Goal: Task Accomplishment & Management: Use online tool/utility

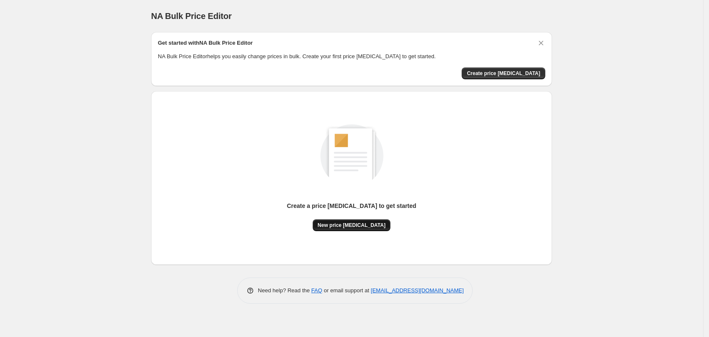
click at [347, 226] on span "New price change job" at bounding box center [352, 225] width 68 height 7
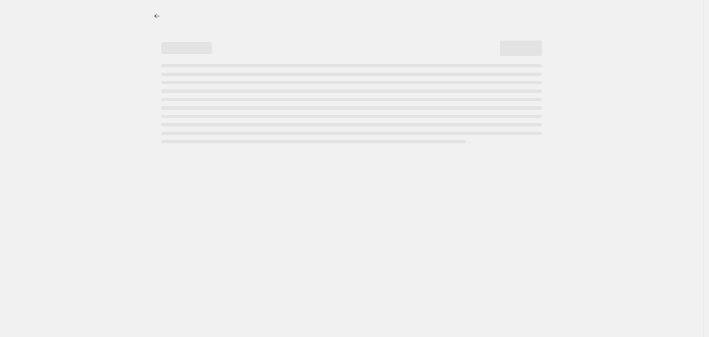
select select "percentage"
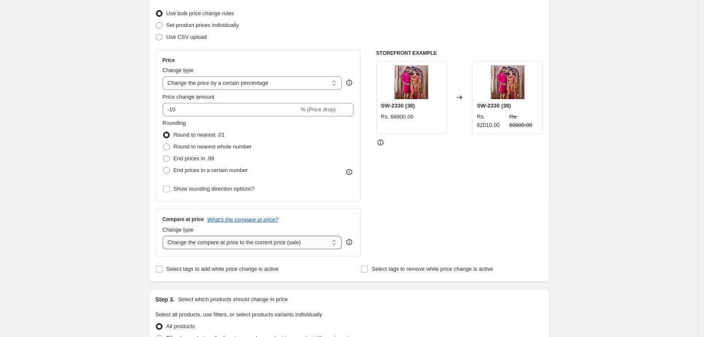
scroll to position [211, 0]
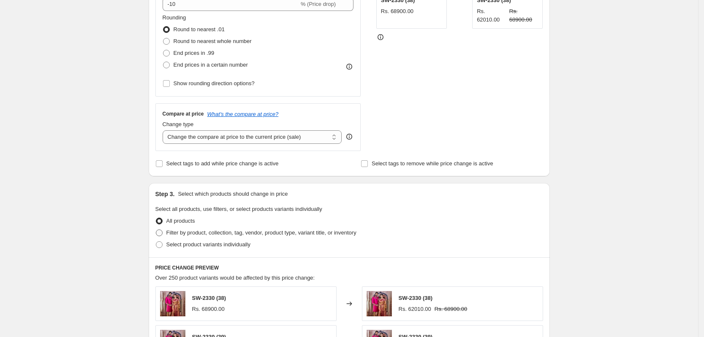
click at [163, 230] on span at bounding box center [159, 233] width 7 height 7
click at [156, 230] on input "Filter by product, collection, tag, vendor, product type, variant title, or inv…" at bounding box center [156, 230] width 0 height 0
radio input "true"
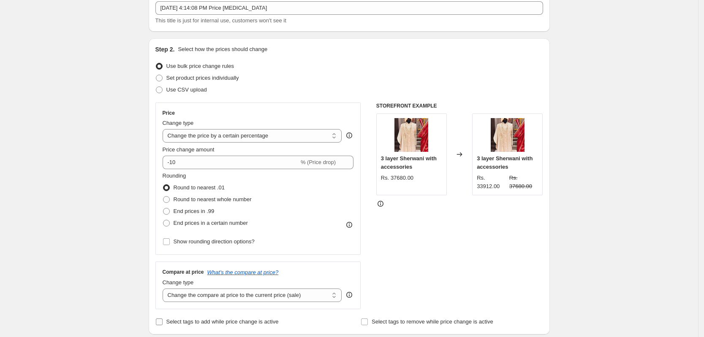
scroll to position [0, 0]
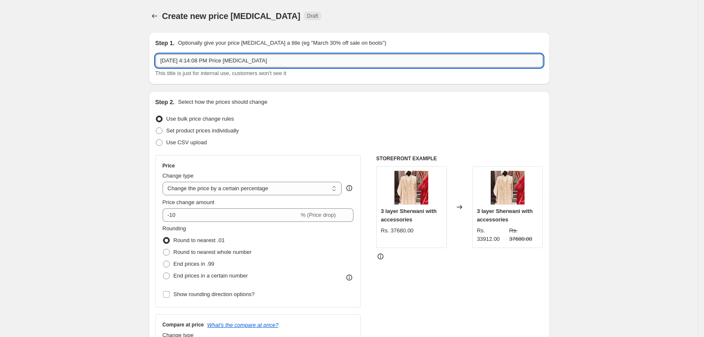
click at [209, 62] on input "Aug 15, 2025, 4:14:08 PM Price change job" at bounding box center [349, 61] width 388 height 14
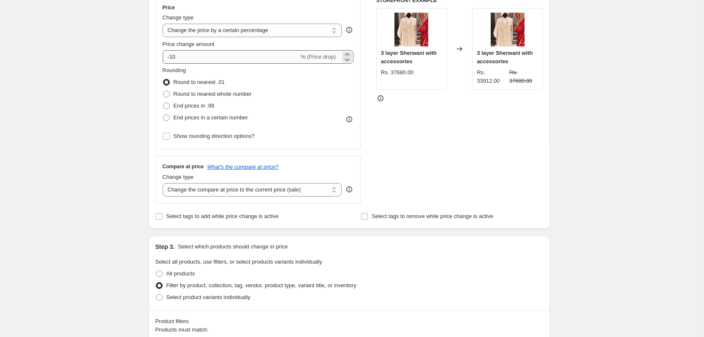
scroll to position [211, 0]
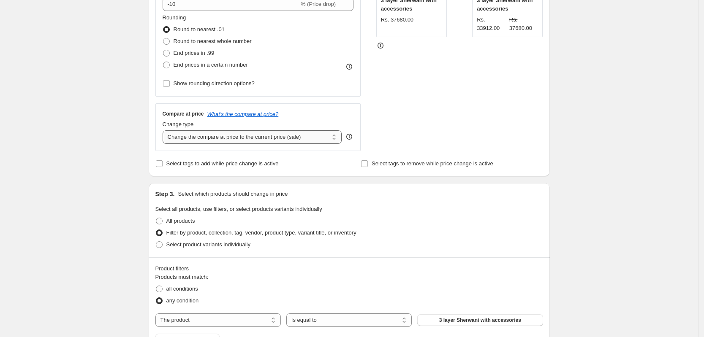
click at [336, 138] on select "Change the compare at price to the current price (sale) Change the compare at p…" at bounding box center [252, 137] width 179 height 14
select select "no_change"
click at [165, 130] on select "Change the compare at price to the current price (sale) Change the compare at p…" at bounding box center [252, 137] width 179 height 14
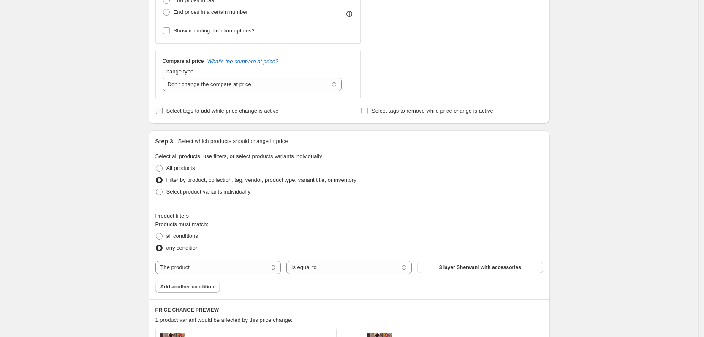
click at [163, 111] on input "Select tags to add while price change is active" at bounding box center [159, 111] width 7 height 7
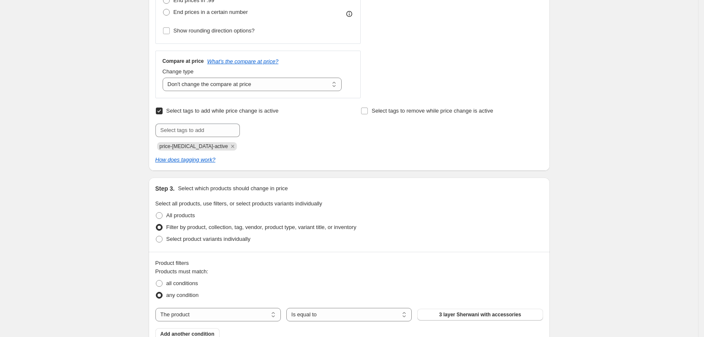
click at [162, 111] on input "Select tags to add while price change is active" at bounding box center [159, 111] width 7 height 7
checkbox input "false"
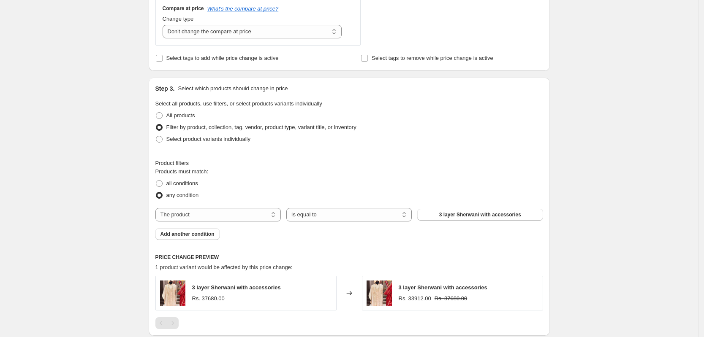
scroll to position [369, 0]
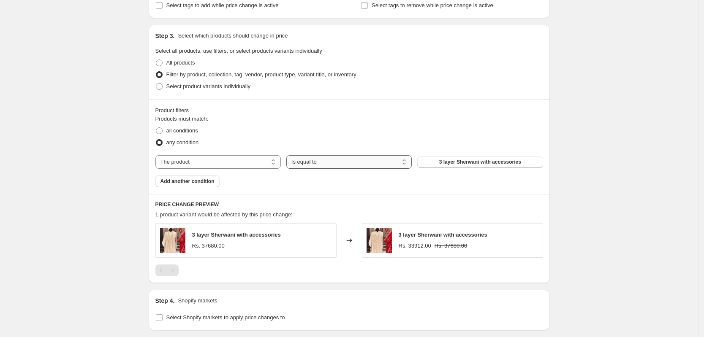
click at [366, 163] on select "Is equal to Is not equal to" at bounding box center [348, 162] width 125 height 14
click at [260, 158] on select "The product The product's collection The product's tag The product's vendor The…" at bounding box center [217, 162] width 125 height 14
select select "tag"
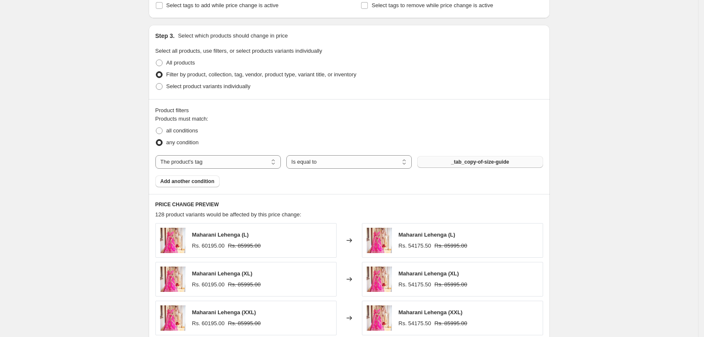
click at [450, 163] on button "_tab_copy-of-size-guide" at bounding box center [479, 162] width 125 height 12
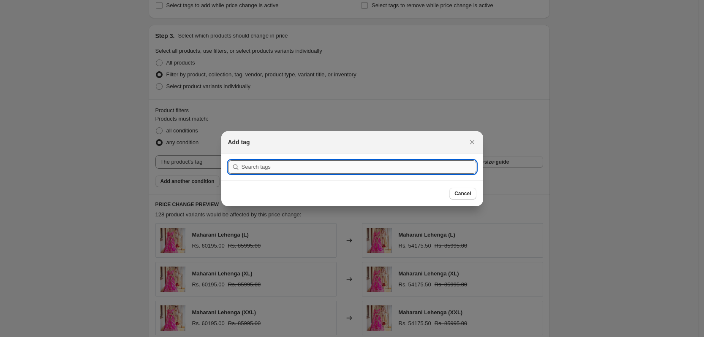
click at [342, 165] on input ":r2d:" at bounding box center [358, 167] width 235 height 14
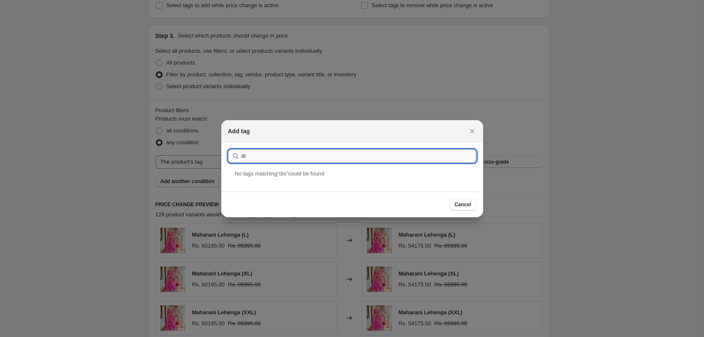
type input "d"
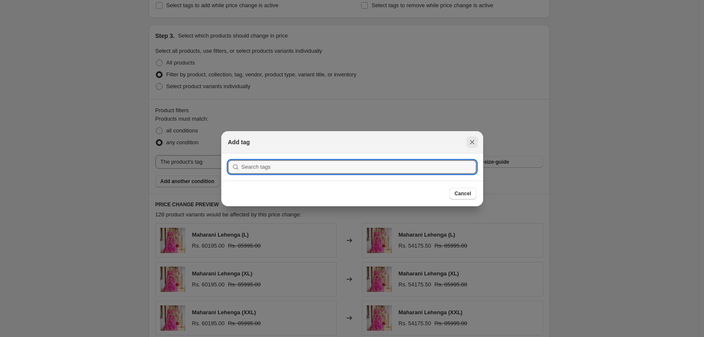
click at [473, 140] on icon "Close" at bounding box center [472, 142] width 8 height 8
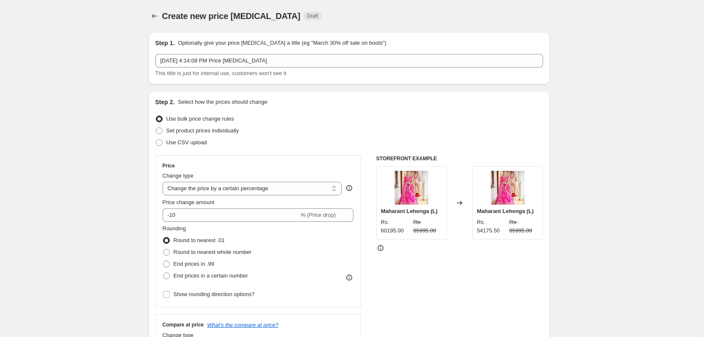
scroll to position [369, 0]
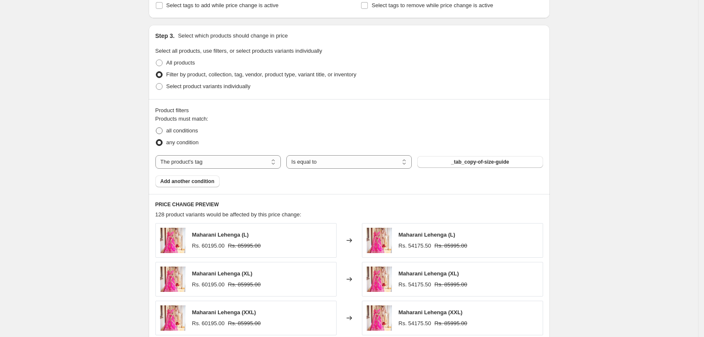
click at [163, 131] on span at bounding box center [159, 130] width 7 height 7
click at [156, 128] on input "all conditions" at bounding box center [156, 127] width 0 height 0
radio input "true"
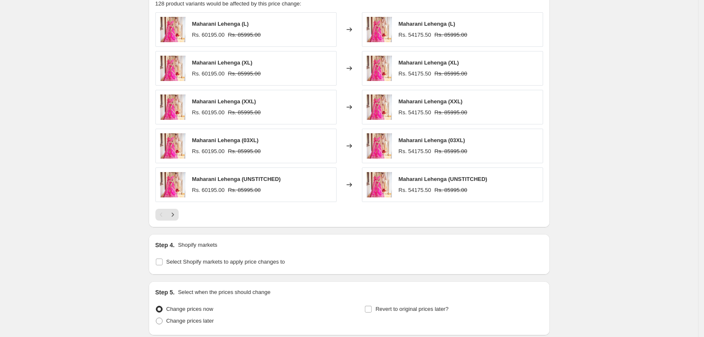
scroll to position [633, 0]
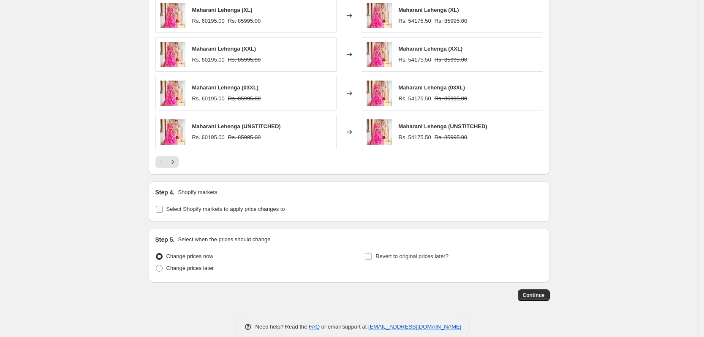
click at [163, 211] on input "Select Shopify markets to apply price changes to" at bounding box center [159, 209] width 7 height 7
checkbox input "true"
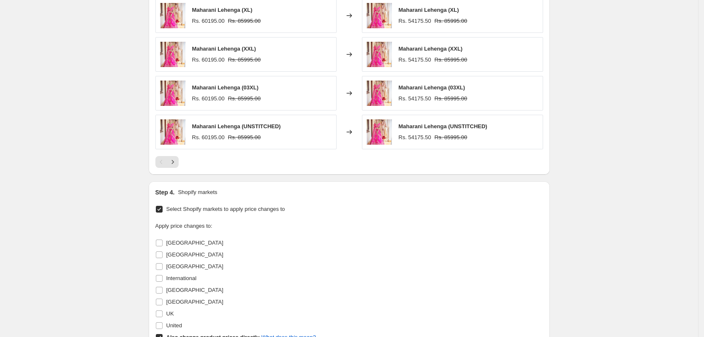
scroll to position [739, 0]
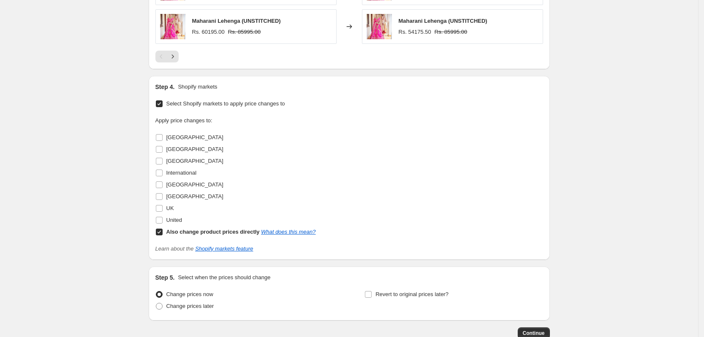
click at [162, 233] on input "Also change product prices directly What does this mean?" at bounding box center [159, 232] width 7 height 7
checkbox input "false"
click at [162, 222] on input "United" at bounding box center [159, 220] width 7 height 7
checkbox input "true"
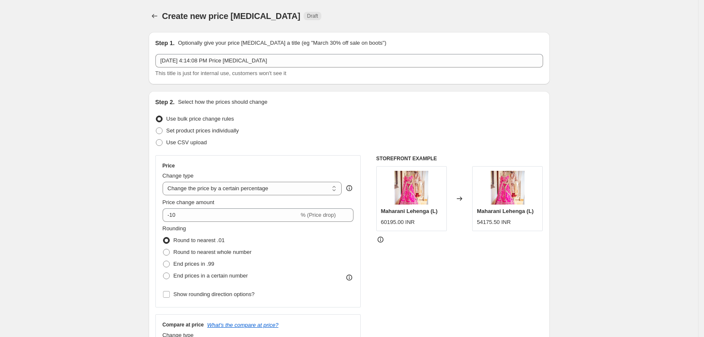
scroll to position [106, 0]
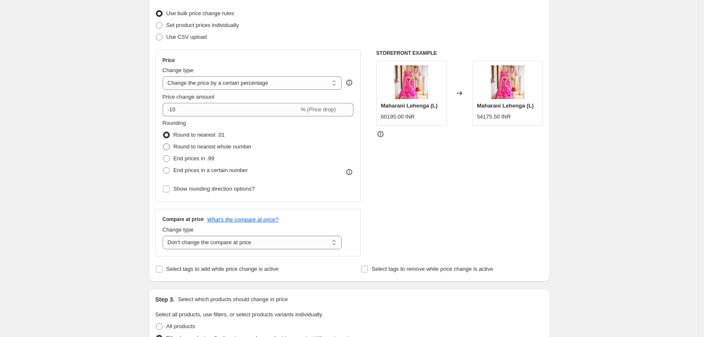
click at [168, 145] on span at bounding box center [166, 147] width 7 height 7
click at [163, 144] on input "Round to nearest whole number" at bounding box center [163, 144] width 0 height 0
radio input "true"
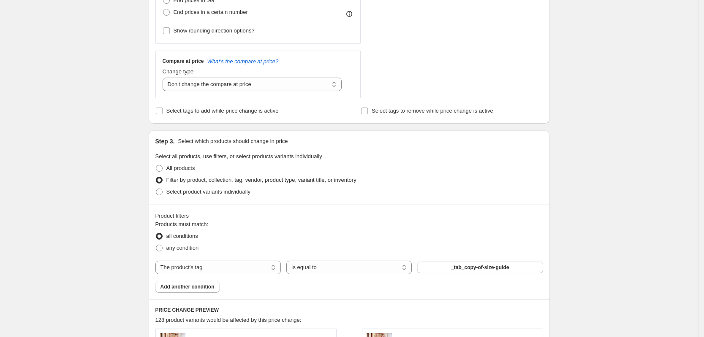
scroll to position [158, 0]
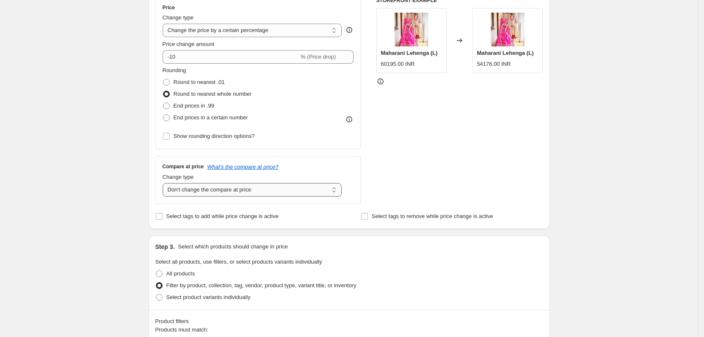
click at [320, 191] on select "Change the compare at price to the current price (sale) Change the compare at p…" at bounding box center [252, 190] width 179 height 14
select select "ep"
click at [165, 183] on select "Change the compare at price to the current price (sale) Change the compare at p…" at bounding box center [252, 190] width 179 height 14
click at [337, 192] on select "Change the compare at price to the current price (sale) Change the compare at p…" at bounding box center [252, 190] width 179 height 14
click at [165, 183] on select "Change the compare at price to the current price (sale) Change the compare at p…" at bounding box center [252, 190] width 179 height 14
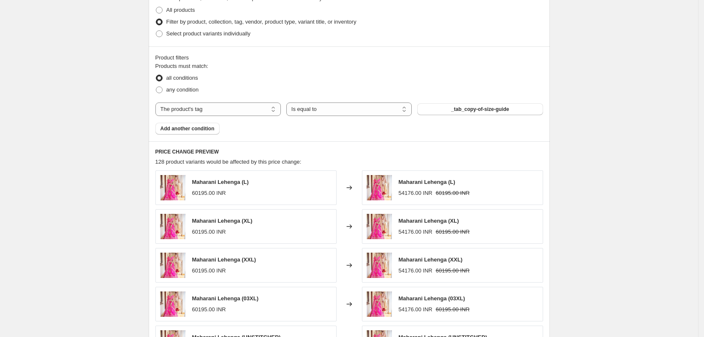
scroll to position [317, 0]
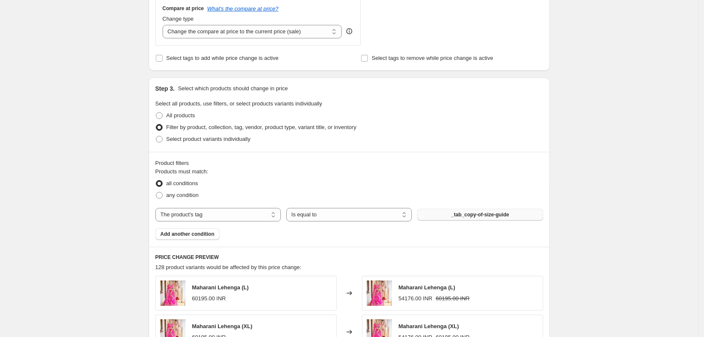
click at [468, 214] on span "_tab_copy-of-size-guide" at bounding box center [480, 215] width 58 height 7
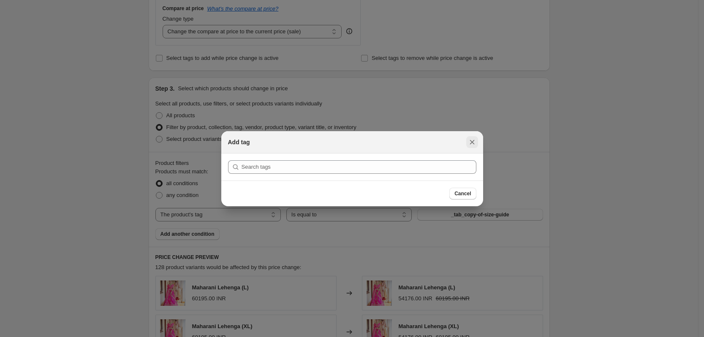
click at [471, 141] on icon "Close" at bounding box center [472, 142] width 8 height 8
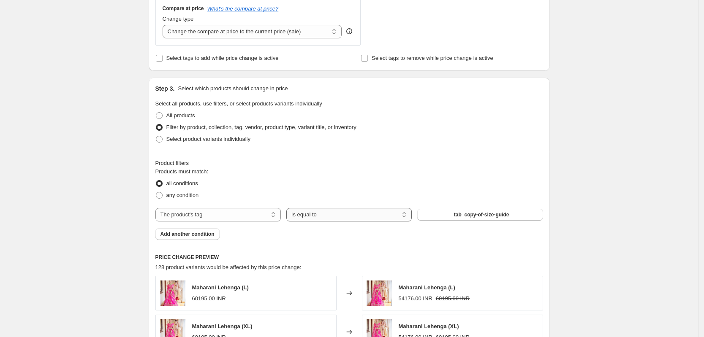
click at [399, 215] on select "Is equal to Is not equal to" at bounding box center [348, 215] width 125 height 14
select select "not_equal"
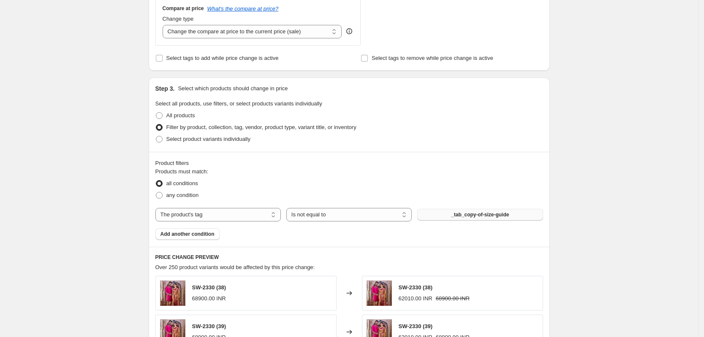
click at [465, 215] on span "_tab_copy-of-size-guide" at bounding box center [480, 215] width 58 height 7
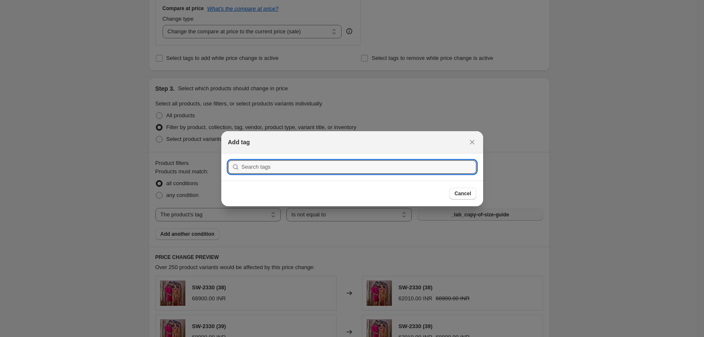
scroll to position [0, 0]
click at [332, 168] on input ":r2d:" at bounding box center [358, 167] width 235 height 14
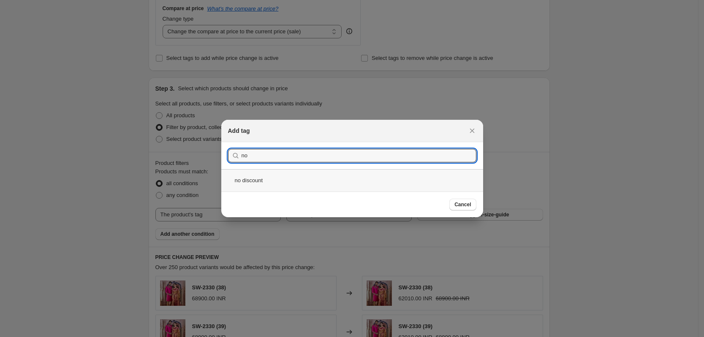
type input "no"
click at [279, 178] on div "no discount" at bounding box center [352, 180] width 262 height 22
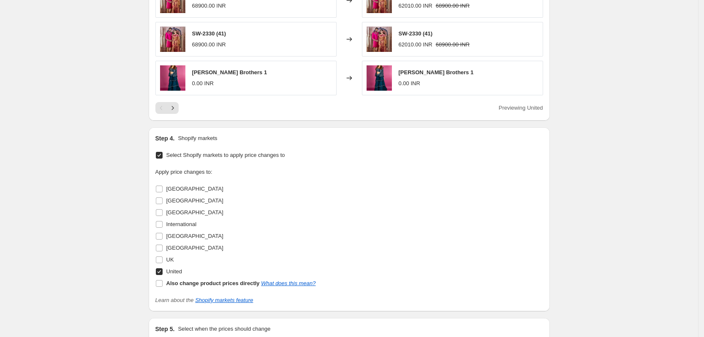
scroll to position [793, 0]
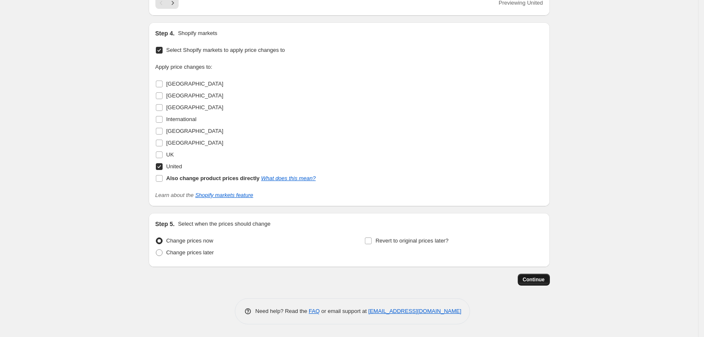
click at [535, 279] on span "Continue" at bounding box center [534, 280] width 22 height 7
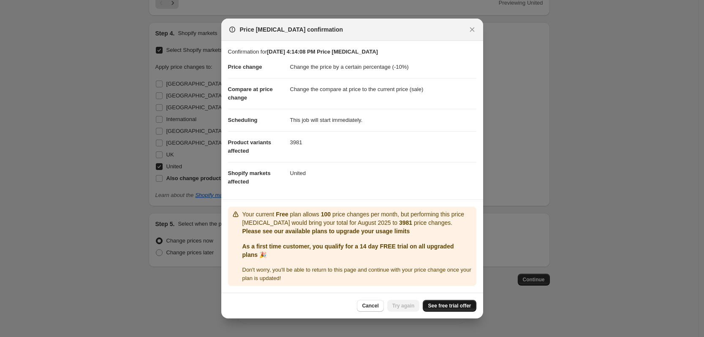
click at [452, 305] on span "See free trial offer" at bounding box center [449, 306] width 43 height 7
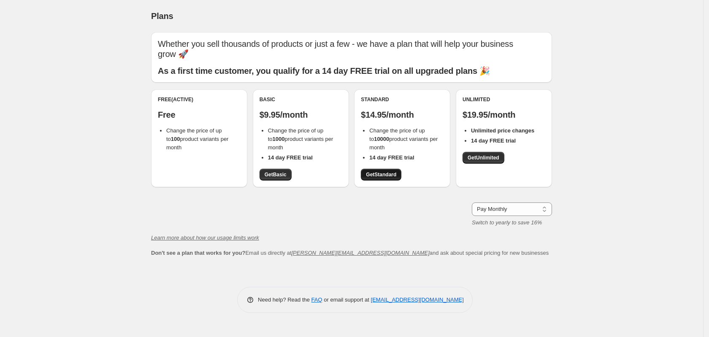
click at [376, 176] on span "Get Standard" at bounding box center [381, 174] width 30 height 7
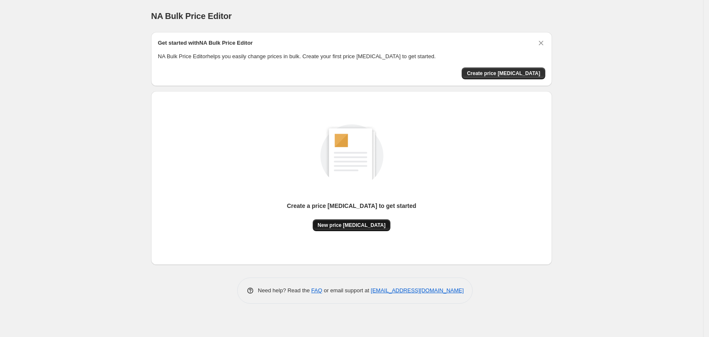
click at [365, 226] on span "New price change job" at bounding box center [352, 225] width 68 height 7
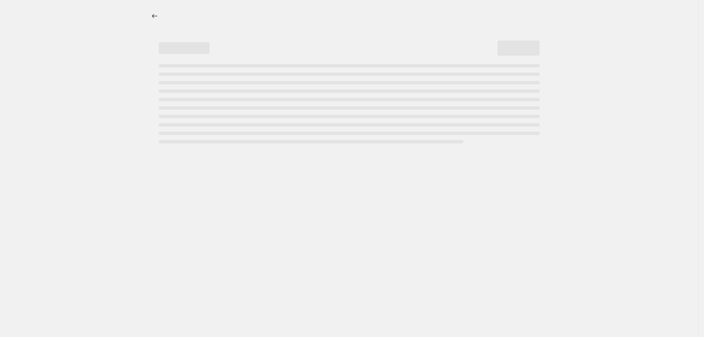
select select "percentage"
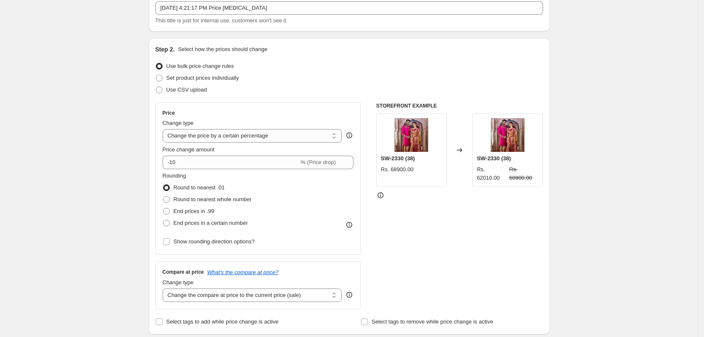
scroll to position [106, 0]
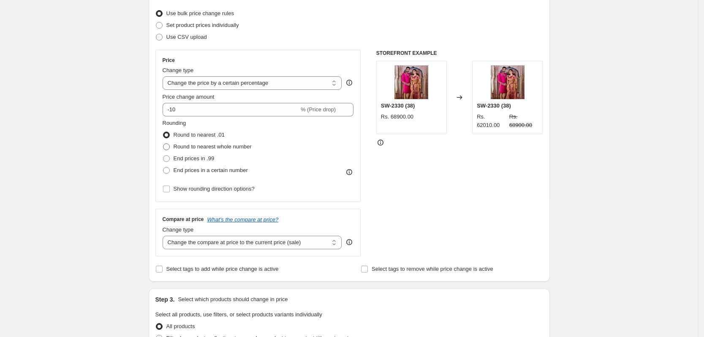
click at [176, 148] on span "Round to nearest whole number" at bounding box center [213, 147] width 78 height 6
click at [163, 144] on input "Round to nearest whole number" at bounding box center [163, 144] width 0 height 0
radio input "true"
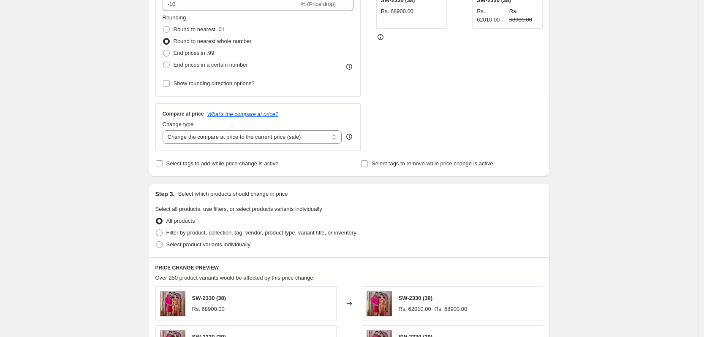
scroll to position [264, 0]
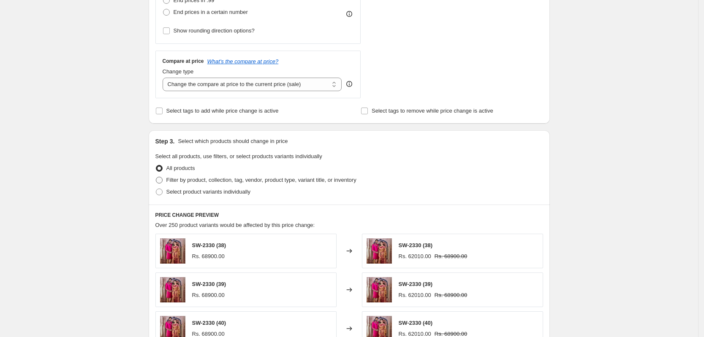
click at [161, 180] on span at bounding box center [159, 180] width 7 height 7
click at [156, 177] on input "Filter by product, collection, tag, vendor, product type, variant title, or inv…" at bounding box center [156, 177] width 0 height 0
radio input "true"
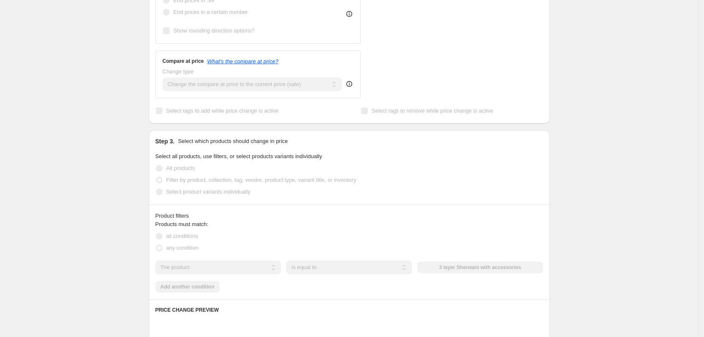
scroll to position [369, 0]
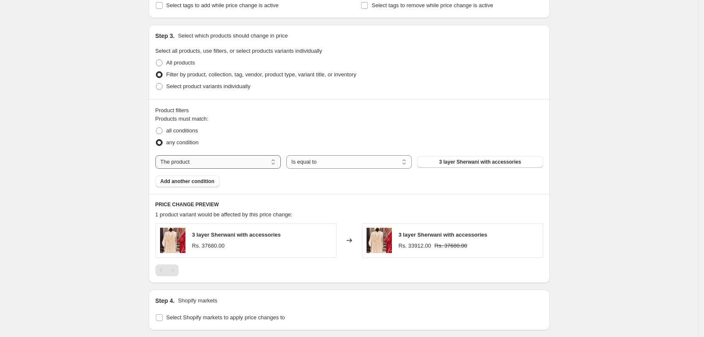
click at [274, 162] on select "The product The product's collection The product's tag The product's vendor The…" at bounding box center [217, 162] width 125 height 14
select select "tag"
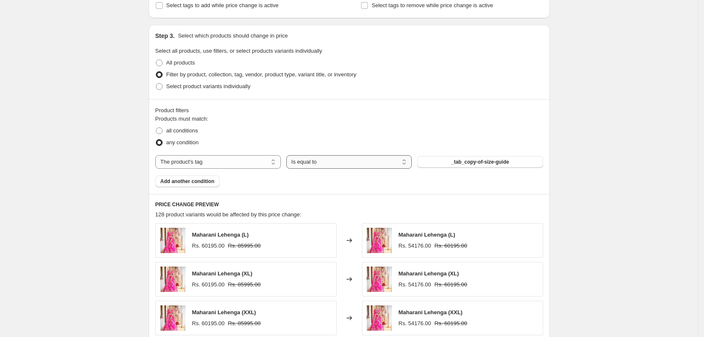
click at [399, 163] on select "Is equal to Is not equal to" at bounding box center [348, 162] width 125 height 14
select select "not_equal"
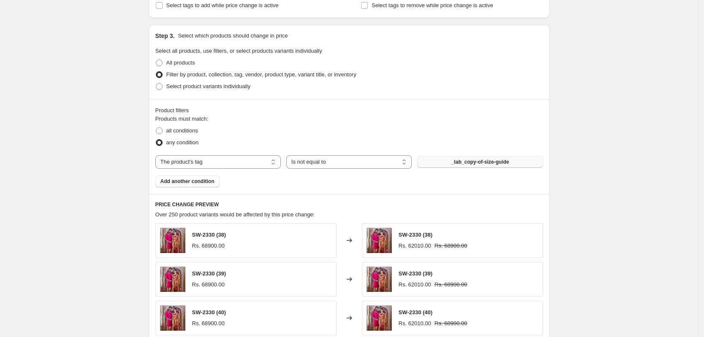
click at [481, 163] on span "_tab_copy-of-size-guide" at bounding box center [480, 162] width 58 height 7
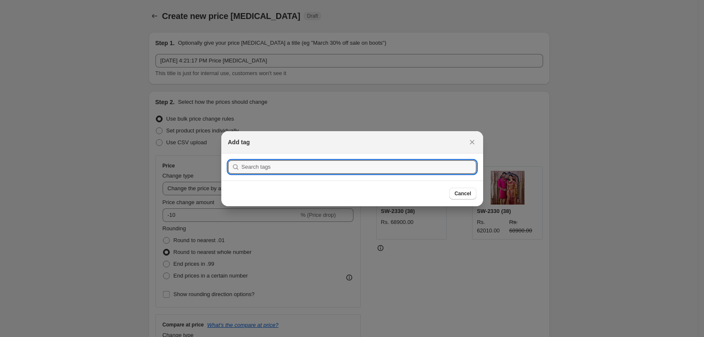
scroll to position [0, 0]
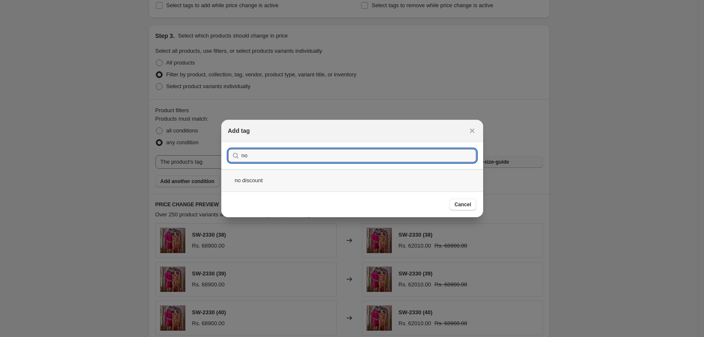
type input "no"
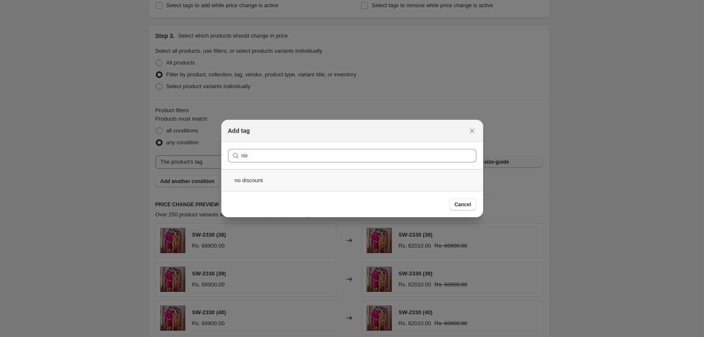
click at [256, 182] on div "no discount" at bounding box center [352, 180] width 262 height 22
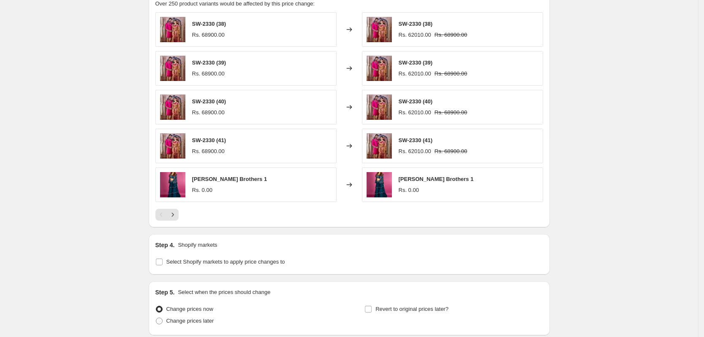
scroll to position [649, 0]
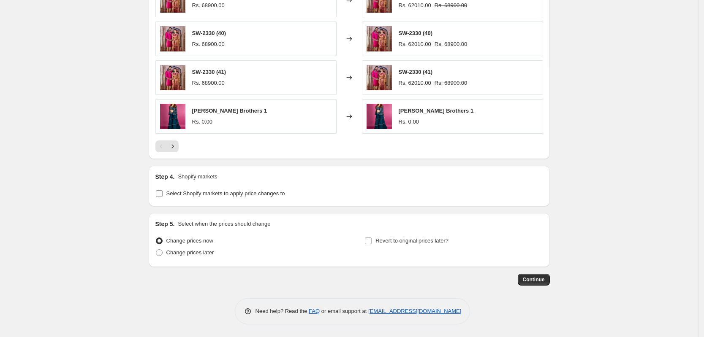
click at [163, 195] on input "Select Shopify markets to apply price changes to" at bounding box center [159, 193] width 7 height 7
checkbox input "true"
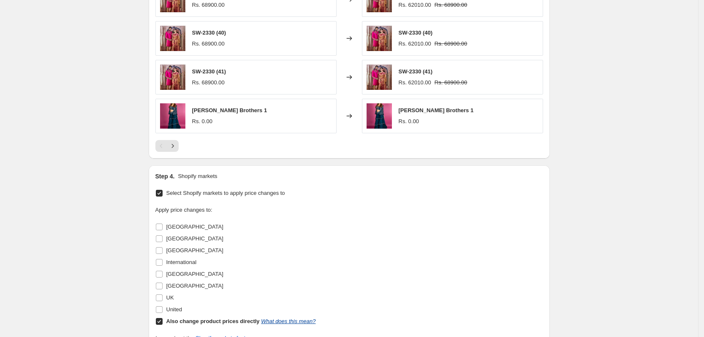
scroll to position [755, 0]
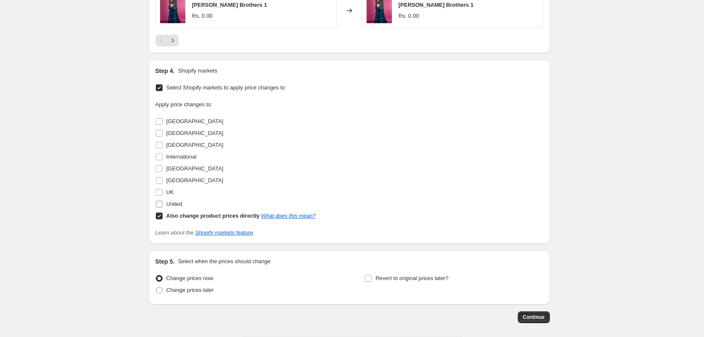
click at [163, 206] on input "United" at bounding box center [159, 204] width 7 height 7
checkbox input "true"
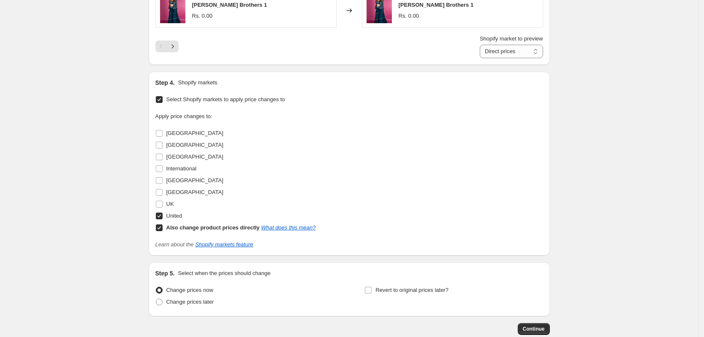
click at [163, 226] on input "Also change product prices directly What does this mean?" at bounding box center [159, 228] width 7 height 7
checkbox input "false"
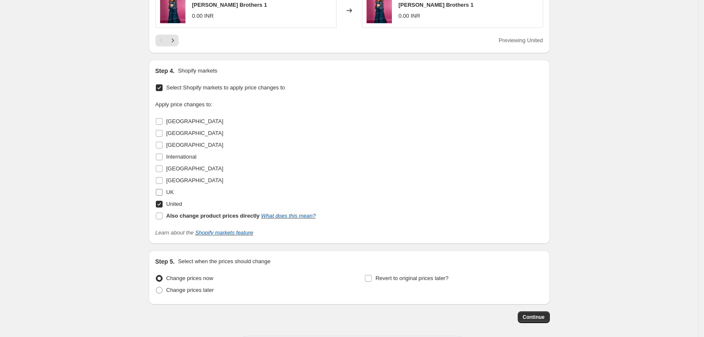
click at [160, 193] on input "UK" at bounding box center [159, 192] width 7 height 7
checkbox input "true"
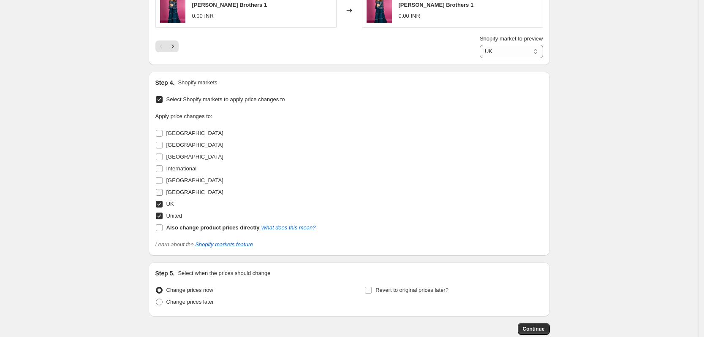
click at [160, 192] on input "UAE" at bounding box center [159, 192] width 7 height 7
checkbox input "true"
select select "44023775387"
click at [161, 193] on input "UAE" at bounding box center [159, 192] width 7 height 7
checkbox input "false"
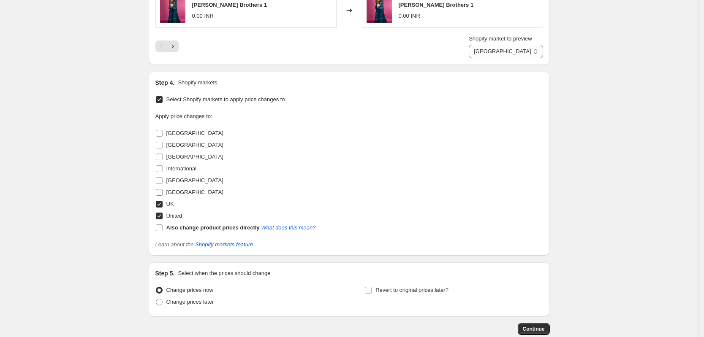
select select "44023709851"
click at [162, 204] on input "UK" at bounding box center [159, 204] width 7 height 7
checkbox input "false"
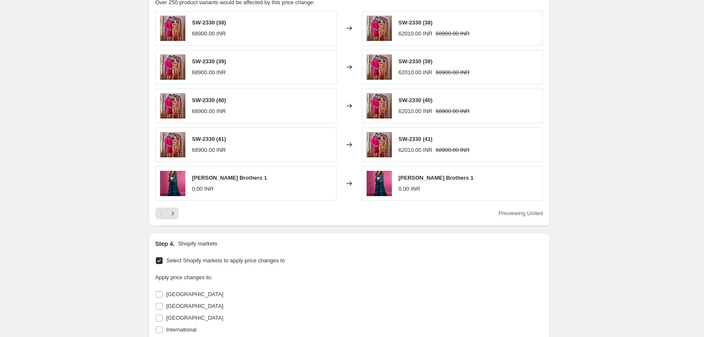
scroll to position [793, 0]
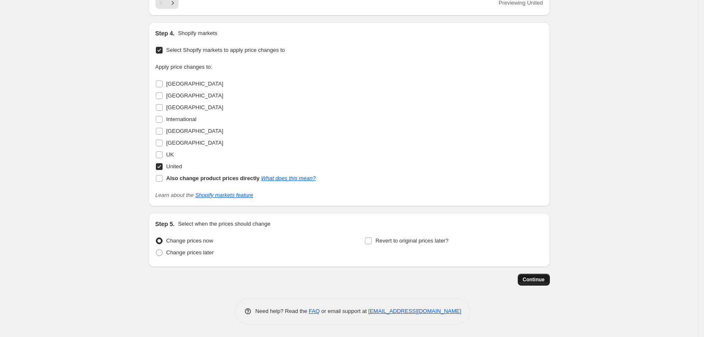
click at [535, 281] on span "Continue" at bounding box center [534, 280] width 22 height 7
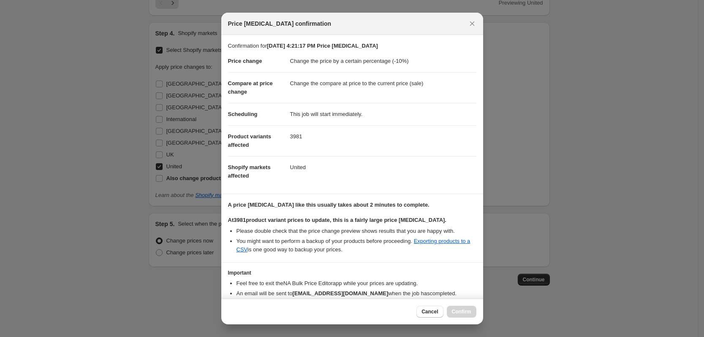
scroll to position [43, 0]
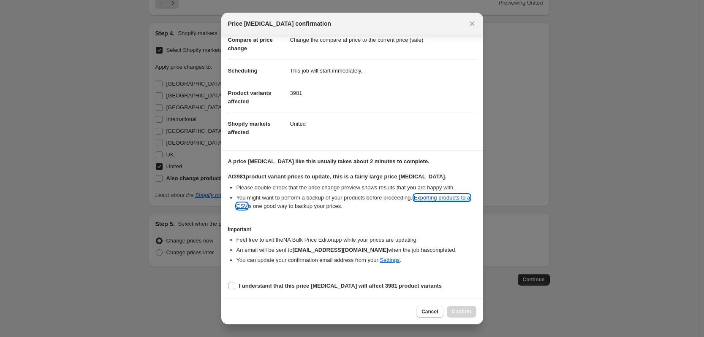
click at [437, 197] on link "Exporting products to a CSV" at bounding box center [353, 202] width 234 height 15
click at [233, 284] on input "I understand that this price change job will affect 3981 product variants" at bounding box center [231, 286] width 7 height 7
checkbox input "true"
click at [466, 313] on span "Confirm" at bounding box center [461, 312] width 19 height 7
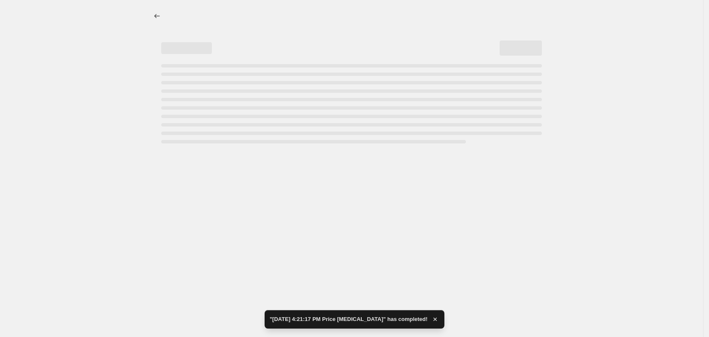
select select "percentage"
select select "tag"
select select "not_equal"
